Goal: Transaction & Acquisition: Download file/media

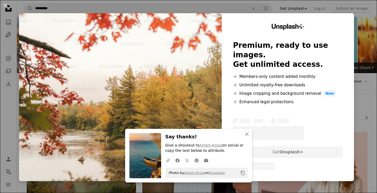
scroll to position [370, 0]
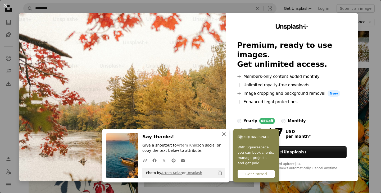
click at [221, 133] on icon "An X shape" at bounding box center [223, 134] width 6 height 6
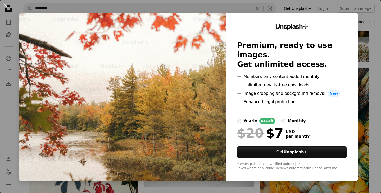
click at [361, 19] on div "An X shape Unsplash+ Premium, ready to use images. Get unlimited access. A plus…" at bounding box center [190, 96] width 381 height 193
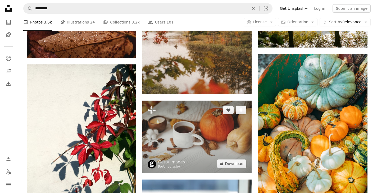
scroll to position [423, 0]
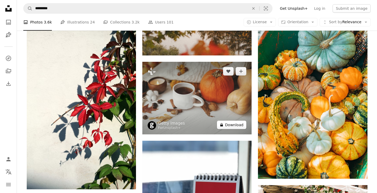
click at [237, 126] on button "A lock Download" at bounding box center [232, 125] width 30 height 8
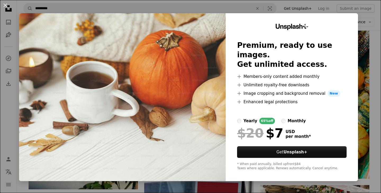
click at [232, 8] on div "An X shape Unsplash+ Premium, ready to use images. Get unlimited access. A plus…" at bounding box center [190, 96] width 381 height 193
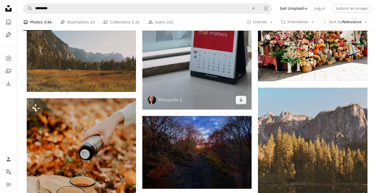
scroll to position [608, 0]
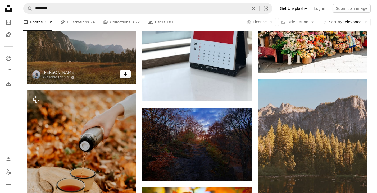
click at [130, 74] on link "Arrow pointing down" at bounding box center [125, 74] width 11 height 8
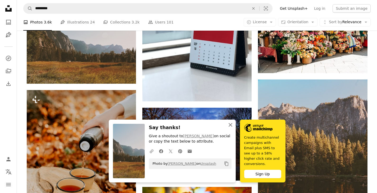
click at [231, 128] on icon "An X shape" at bounding box center [230, 125] width 6 height 6
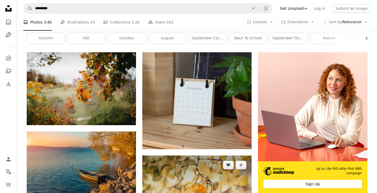
scroll to position [79, 0]
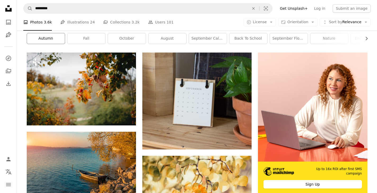
click at [48, 39] on link "autumn" at bounding box center [46, 38] width 38 height 11
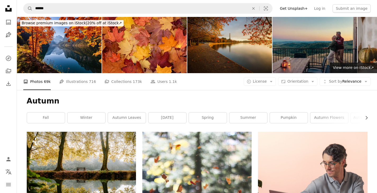
click at [253, 67] on img at bounding box center [229, 45] width 85 height 56
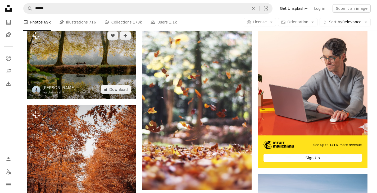
scroll to position [79, 0]
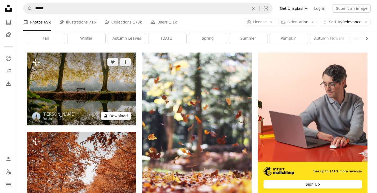
click at [124, 115] on button "A lock Download" at bounding box center [116, 116] width 30 height 8
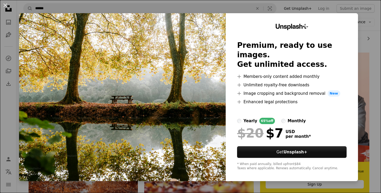
click at [257, 6] on div "An X shape Unsplash+ Premium, ready to use images. Get unlimited access. A plus…" at bounding box center [190, 96] width 381 height 193
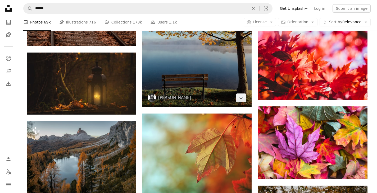
scroll to position [502, 0]
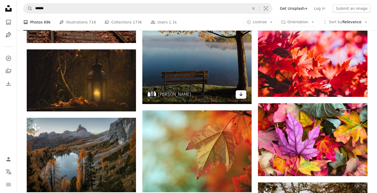
click at [243, 97] on link "Arrow pointing down" at bounding box center [241, 94] width 11 height 8
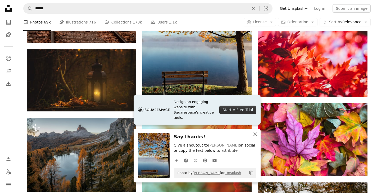
click at [257, 133] on icon "An X shape" at bounding box center [255, 134] width 6 height 6
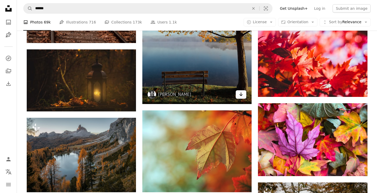
click at [242, 95] on icon "Arrow pointing down" at bounding box center [241, 94] width 4 height 6
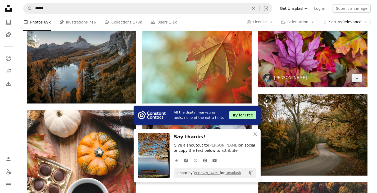
scroll to position [608, 0]
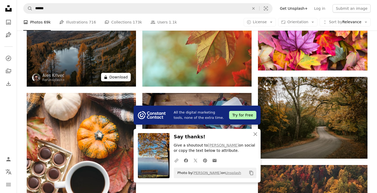
click at [125, 79] on button "A lock Download" at bounding box center [116, 77] width 30 height 8
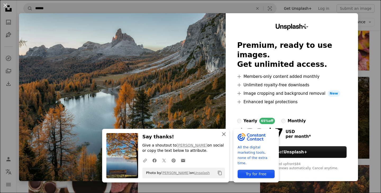
click at [223, 131] on button "An X shape Close" at bounding box center [223, 134] width 11 height 11
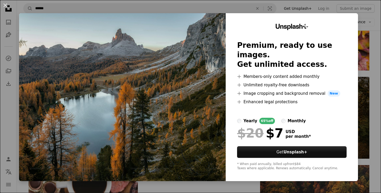
click at [338, 35] on div "Unsplash+ Premium, ready to use images. Get unlimited access. A plus sign Membe…" at bounding box center [291, 97] width 132 height 168
click at [5, 4] on button "An X shape" at bounding box center [5, 5] width 6 height 6
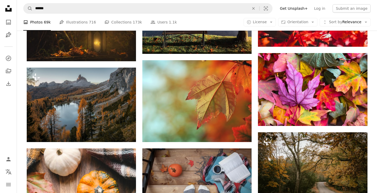
scroll to position [529, 0]
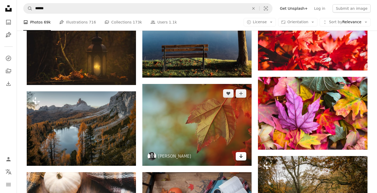
click at [239, 155] on icon "Arrow pointing down" at bounding box center [241, 156] width 4 height 6
